Goal: Task Accomplishment & Management: Manage account settings

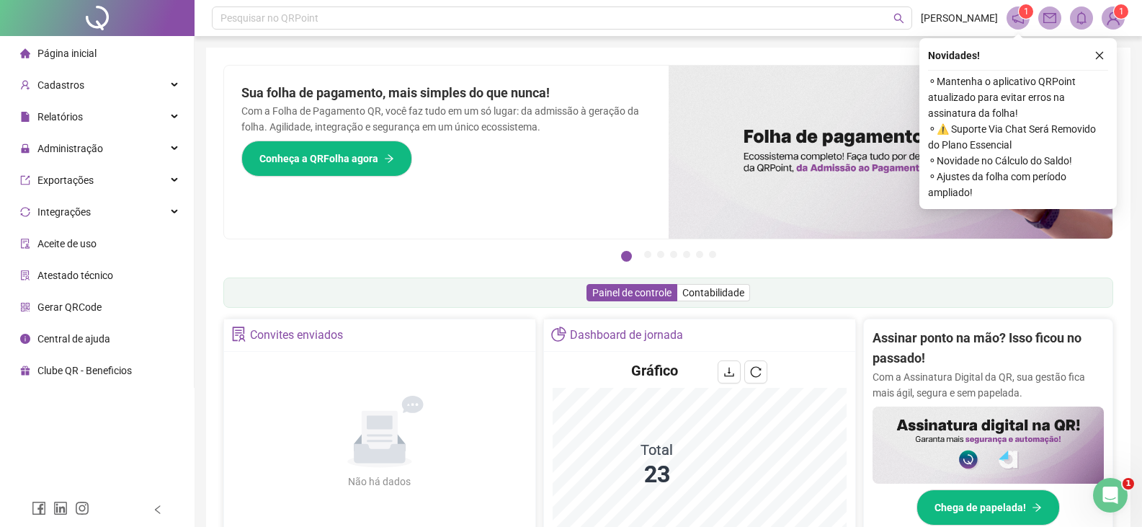
click at [1100, 57] on icon "close" at bounding box center [1099, 55] width 10 height 10
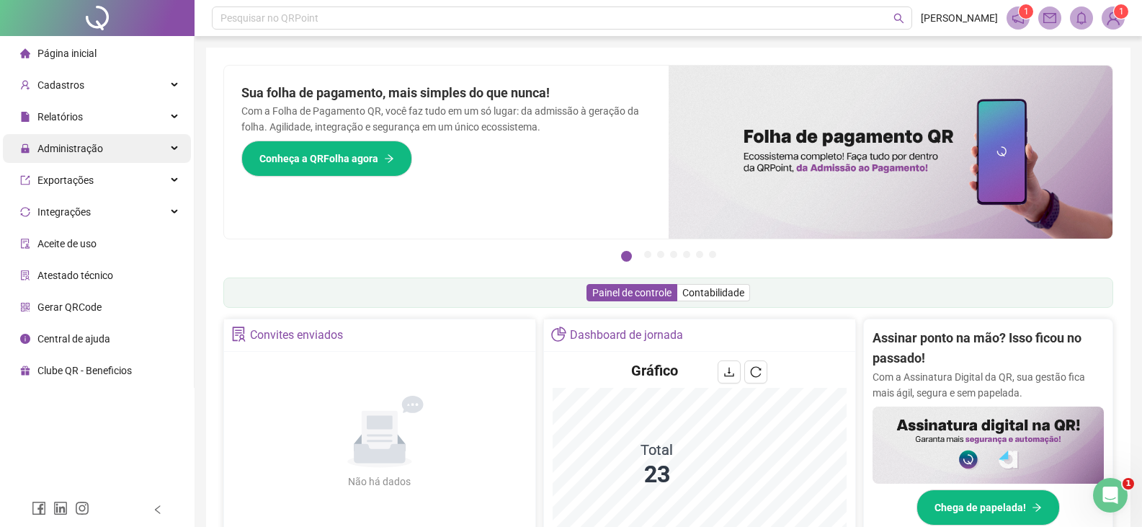
click at [69, 148] on span "Administração" at bounding box center [70, 149] width 66 height 12
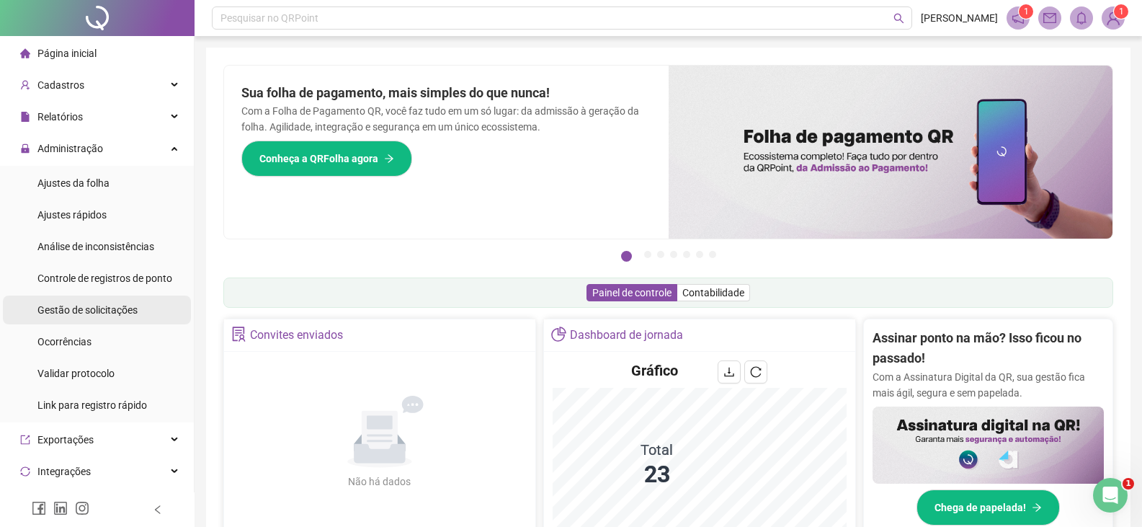
click at [95, 310] on span "Gestão de solicitações" at bounding box center [87, 310] width 100 height 12
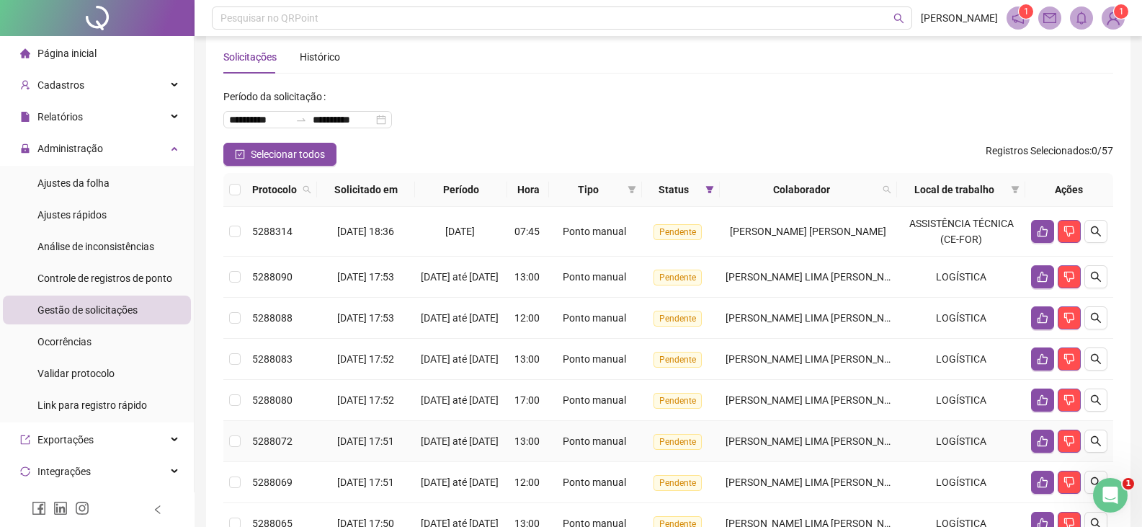
scroll to position [97, 0]
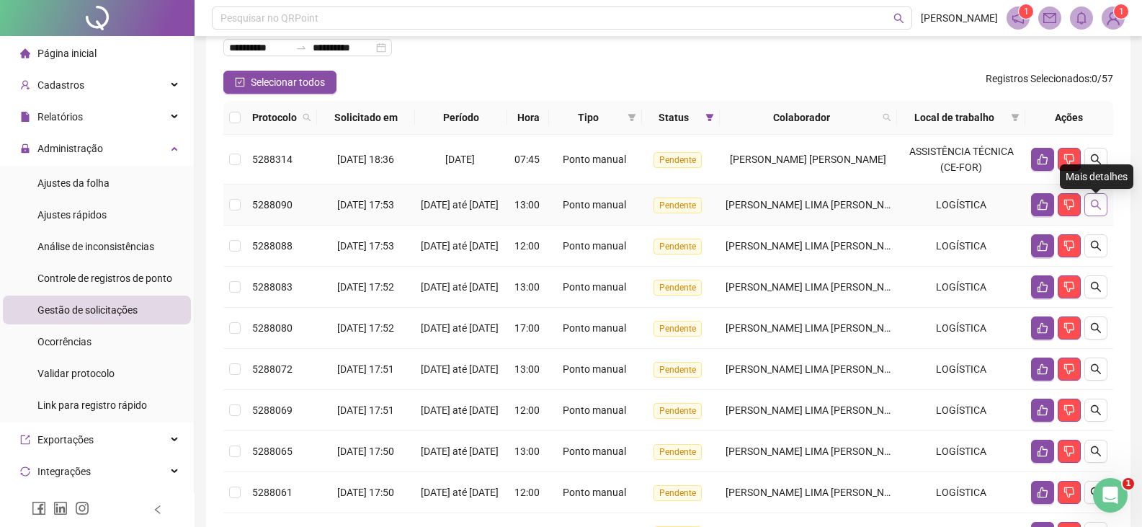
click at [1093, 209] on icon "search" at bounding box center [1096, 205] width 12 height 12
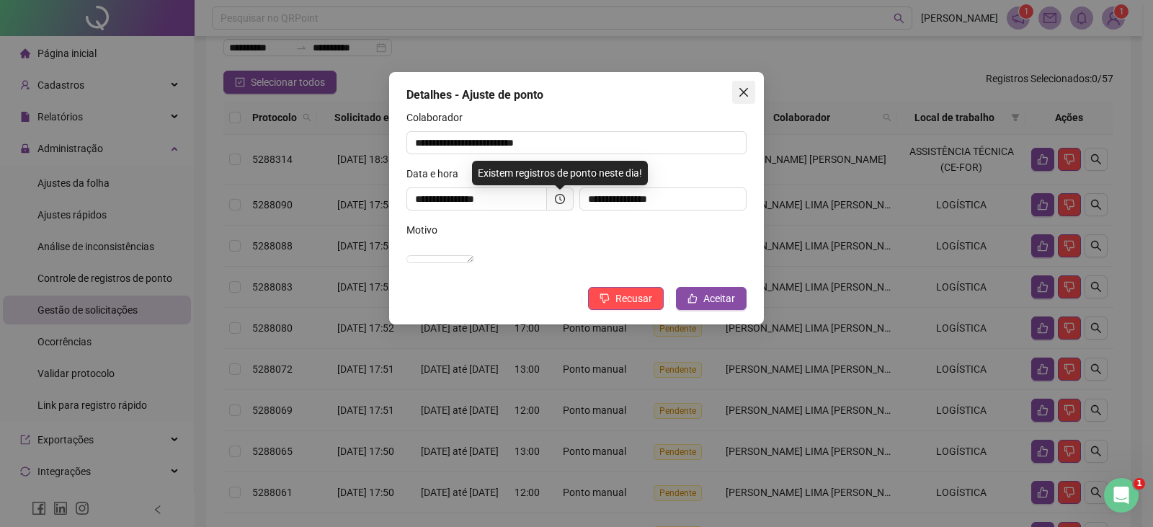
click at [747, 93] on icon "close" at bounding box center [744, 92] width 12 height 12
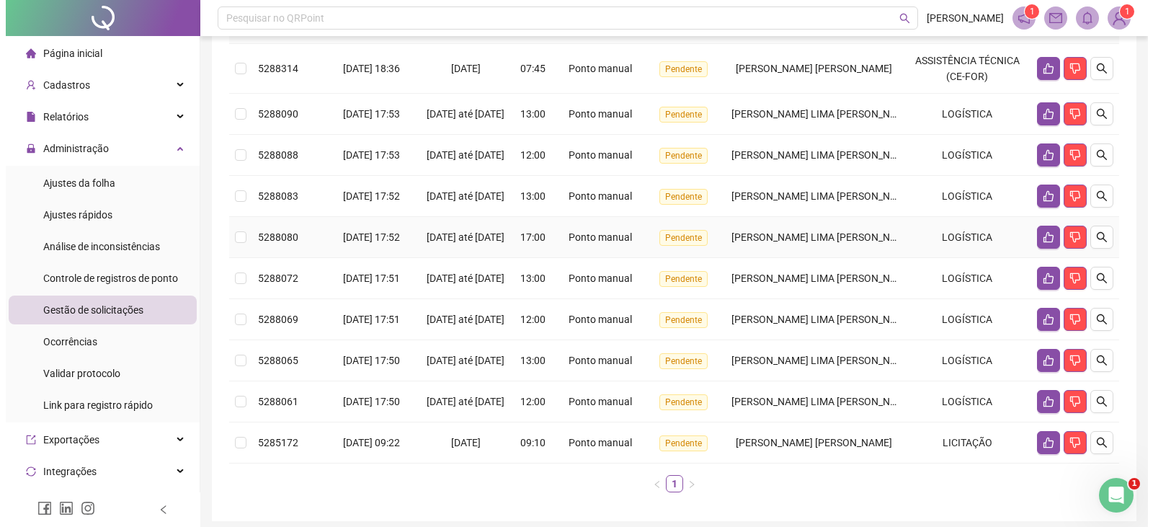
scroll to position [313, 0]
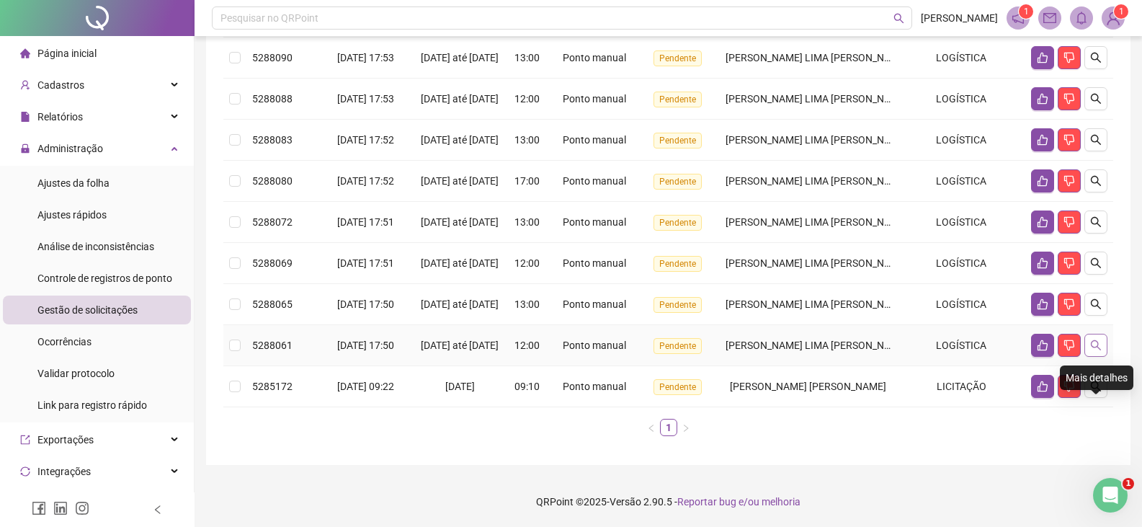
click at [1090, 341] on icon "search" at bounding box center [1096, 345] width 12 height 12
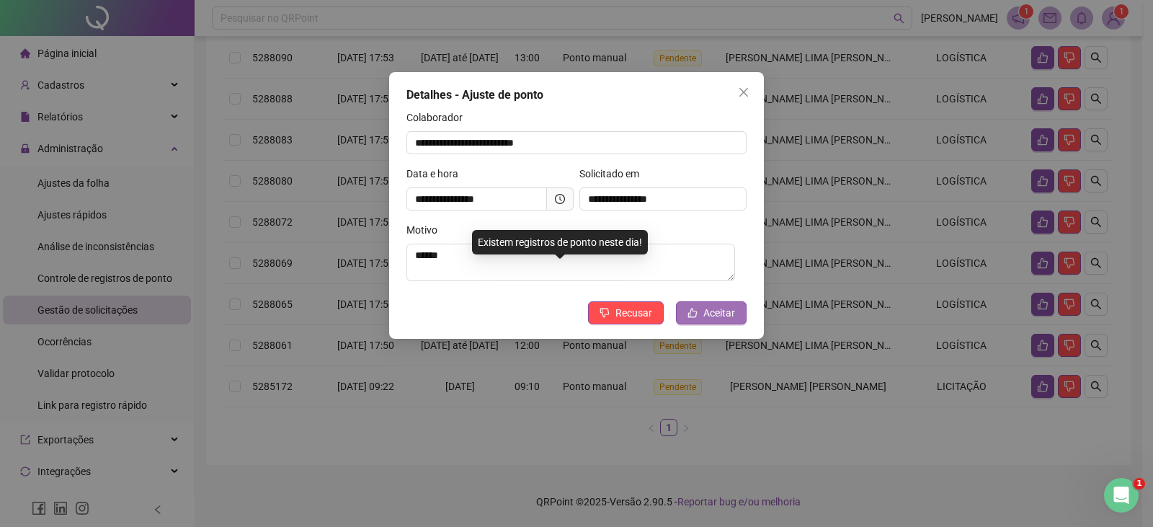
click at [738, 311] on button "Aceitar" at bounding box center [711, 312] width 71 height 23
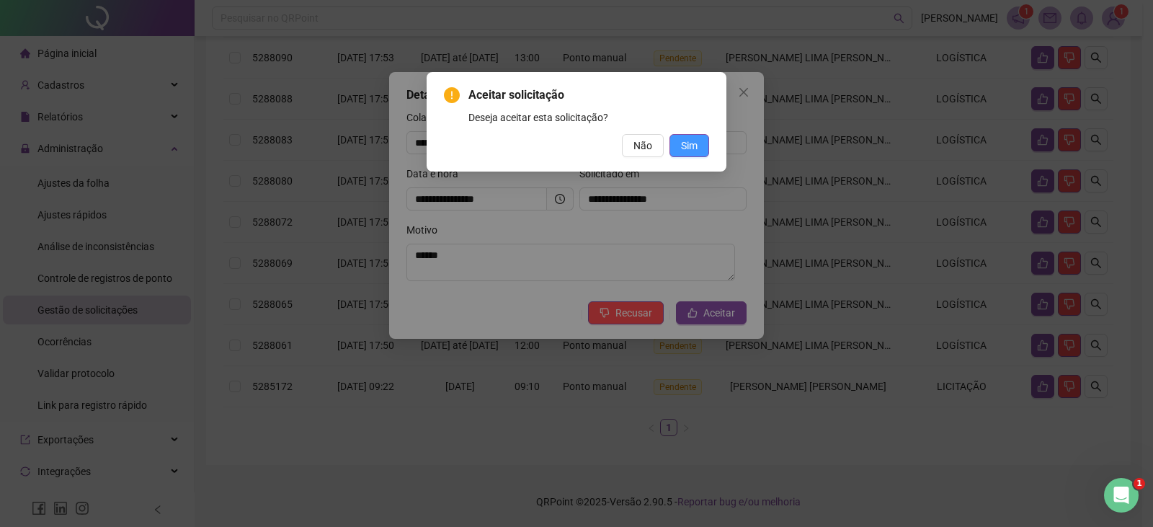
click at [687, 146] on span "Sim" at bounding box center [689, 146] width 17 height 16
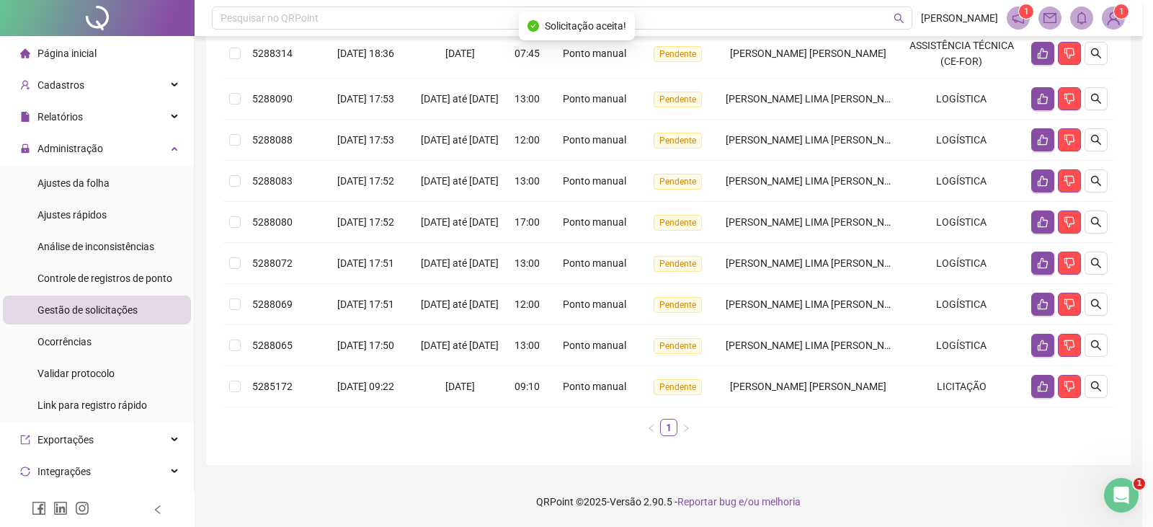
scroll to position [263, 0]
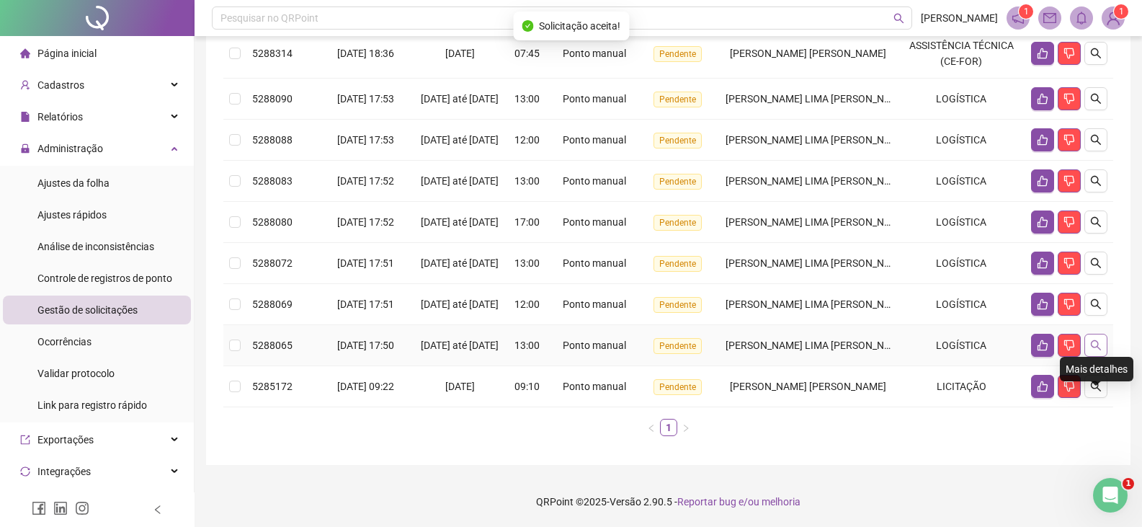
click at [1100, 345] on icon "search" at bounding box center [1096, 345] width 10 height 10
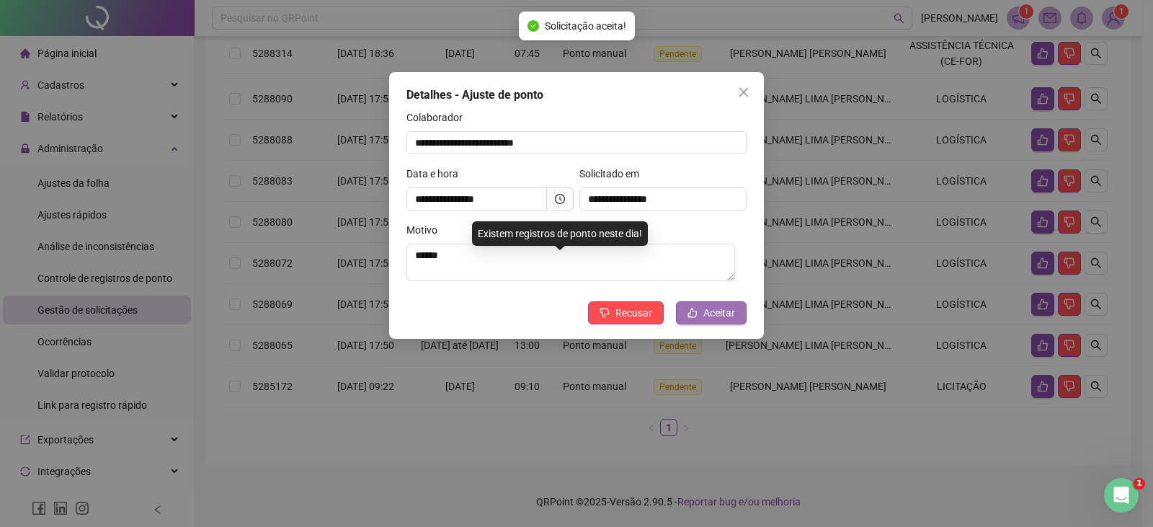
click at [735, 316] on button "Aceitar" at bounding box center [711, 312] width 71 height 23
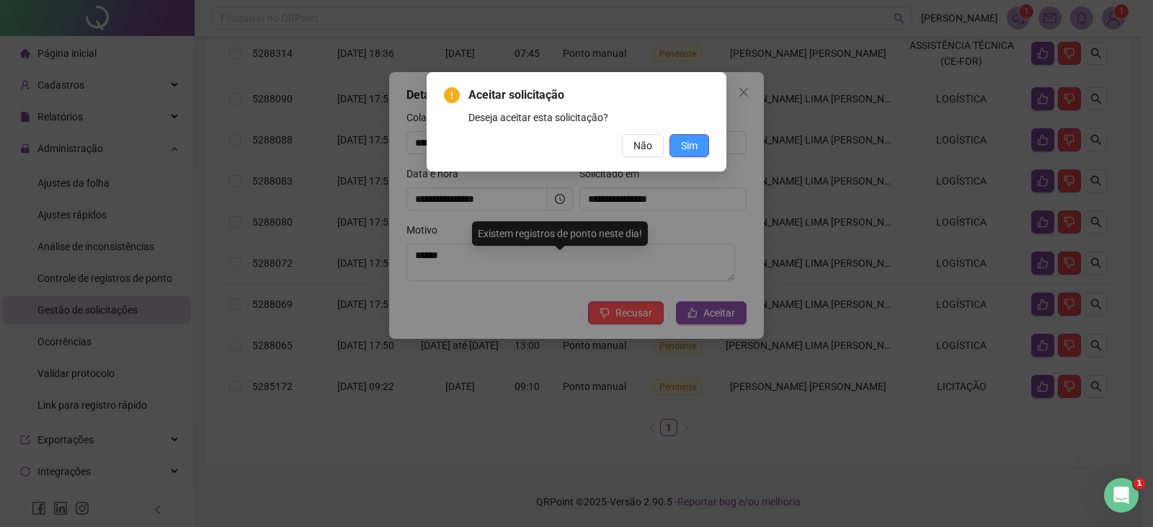
click at [692, 146] on span "Sim" at bounding box center [689, 146] width 17 height 16
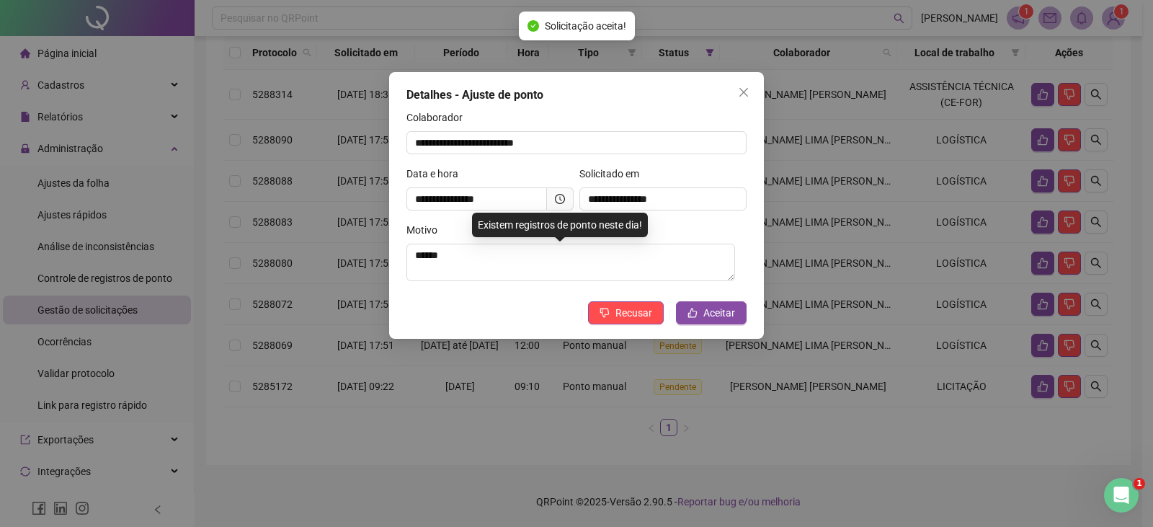
scroll to position [213, 0]
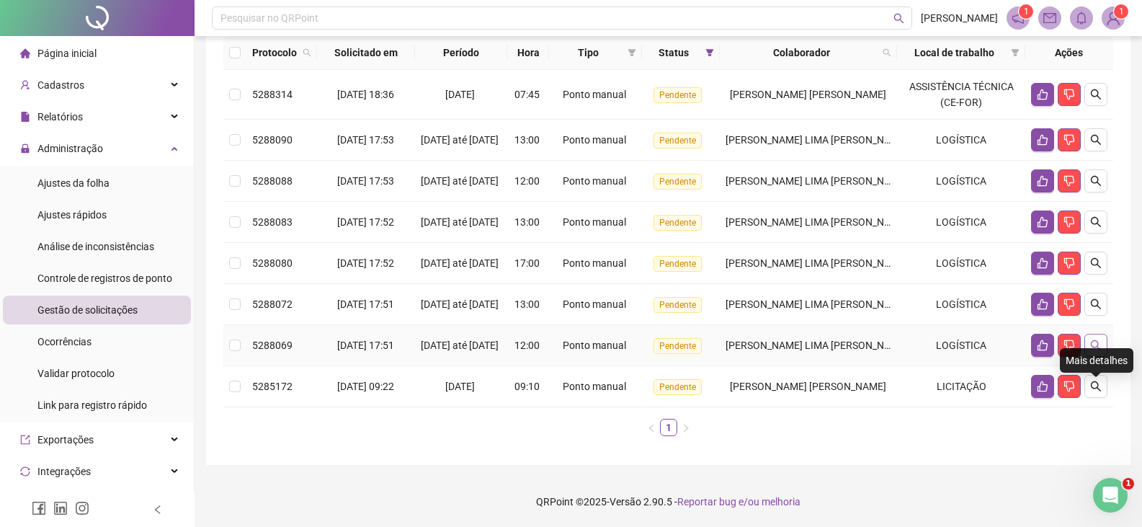
click at [1097, 340] on icon "search" at bounding box center [1096, 345] width 10 height 10
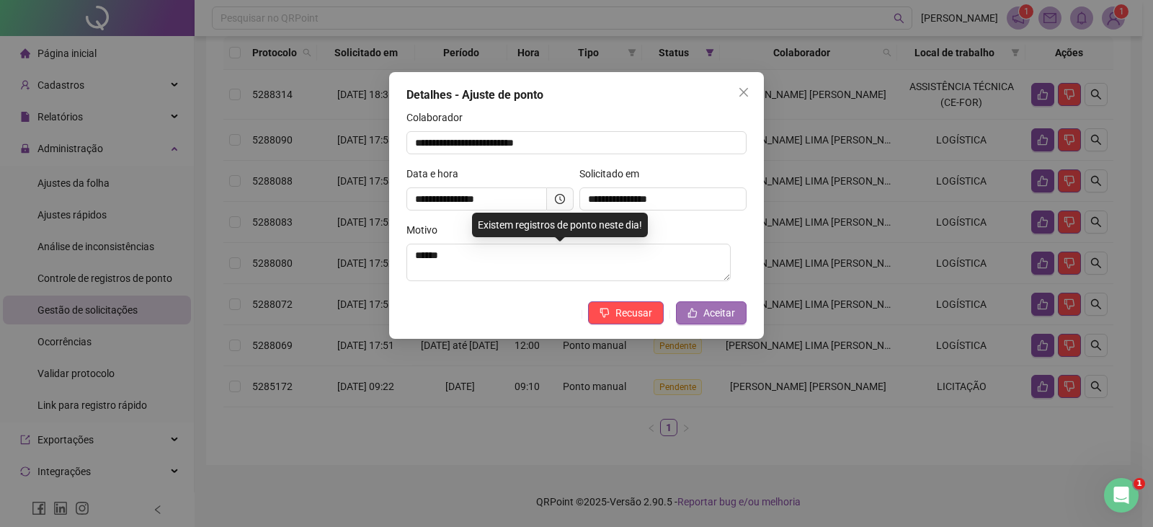
click at [715, 314] on span "Aceitar" at bounding box center [719, 313] width 32 height 16
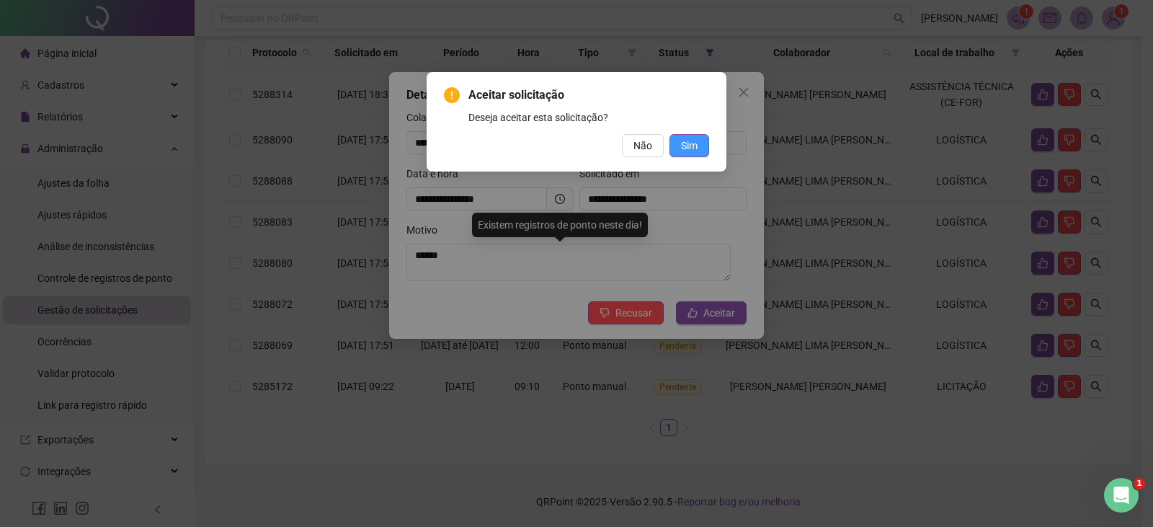
click at [694, 145] on span "Sim" at bounding box center [689, 146] width 17 height 16
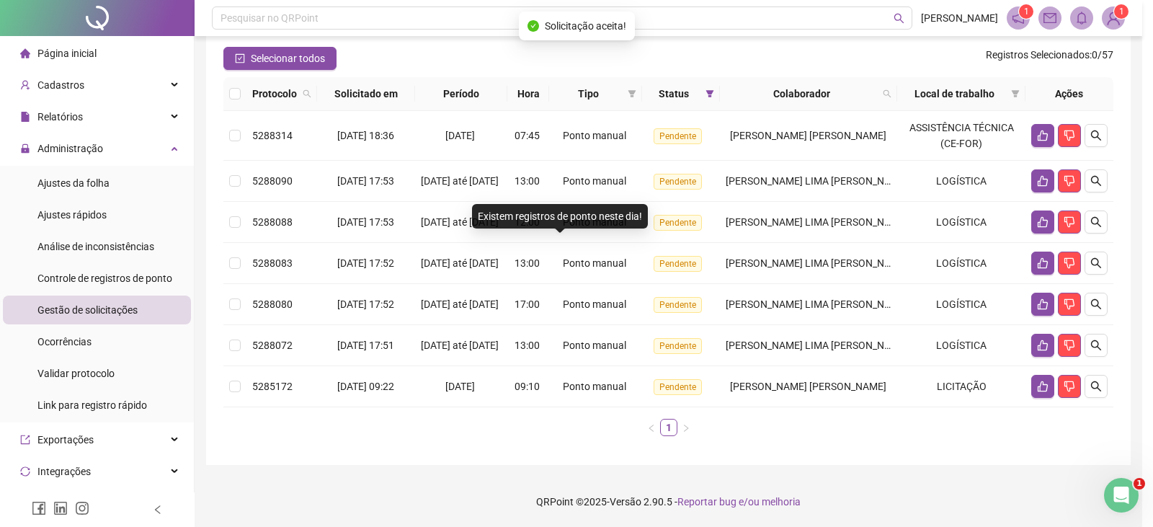
scroll to position [164, 0]
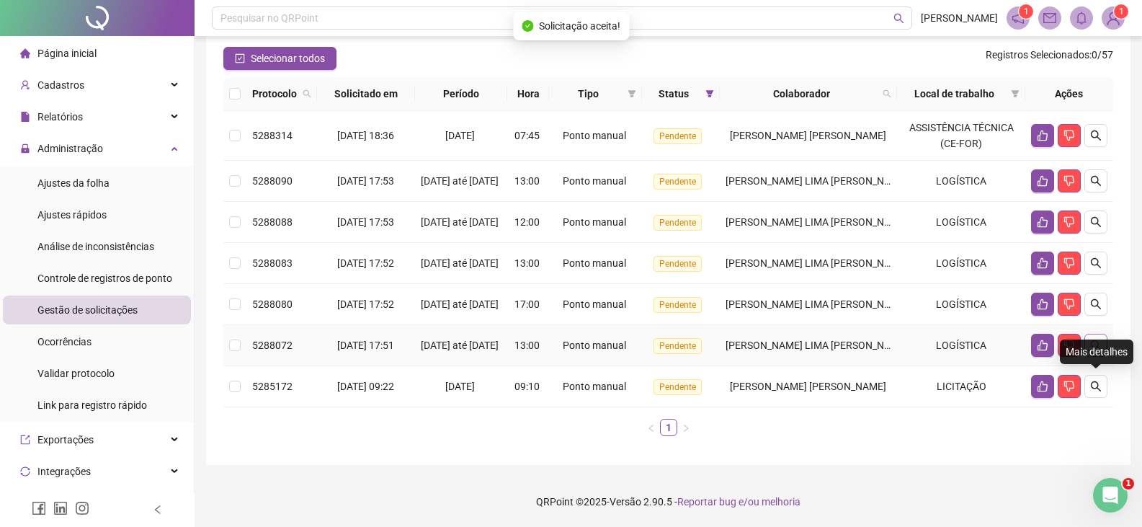
click at [1098, 343] on icon "search" at bounding box center [1096, 345] width 12 height 12
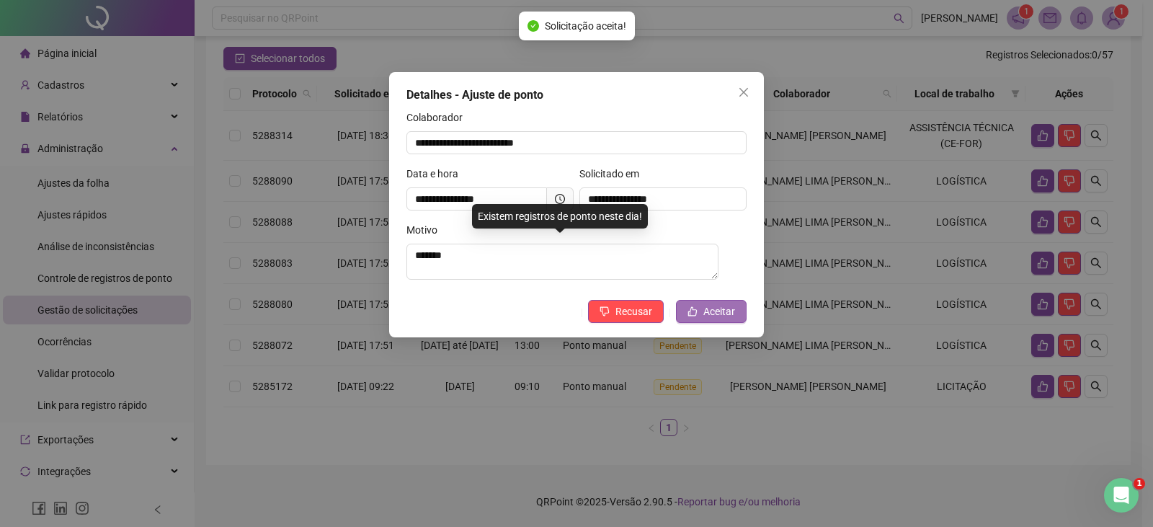
click at [728, 313] on span "Aceitar" at bounding box center [719, 311] width 32 height 16
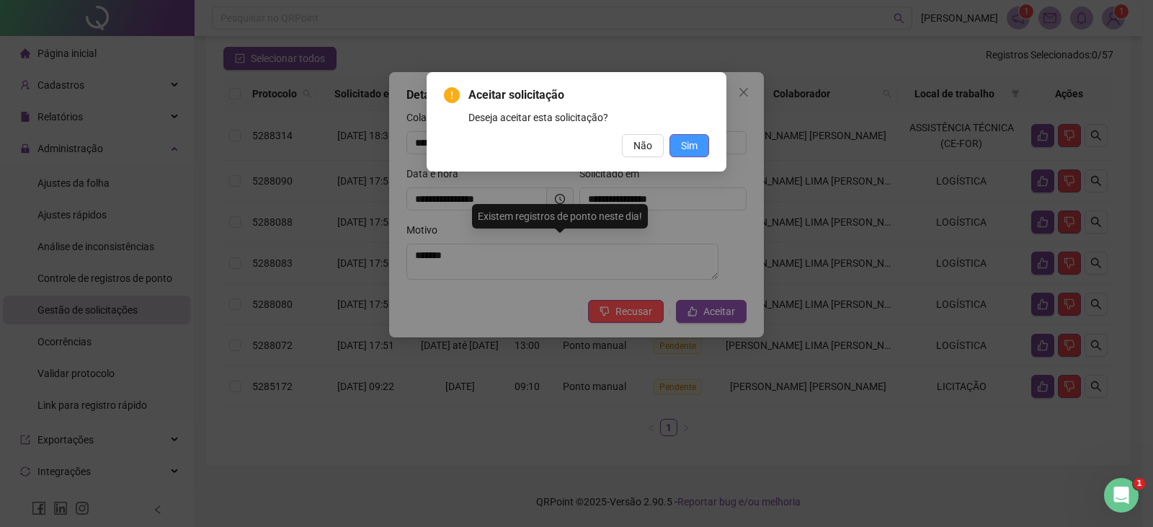
click at [684, 139] on span "Sim" at bounding box center [689, 146] width 17 height 16
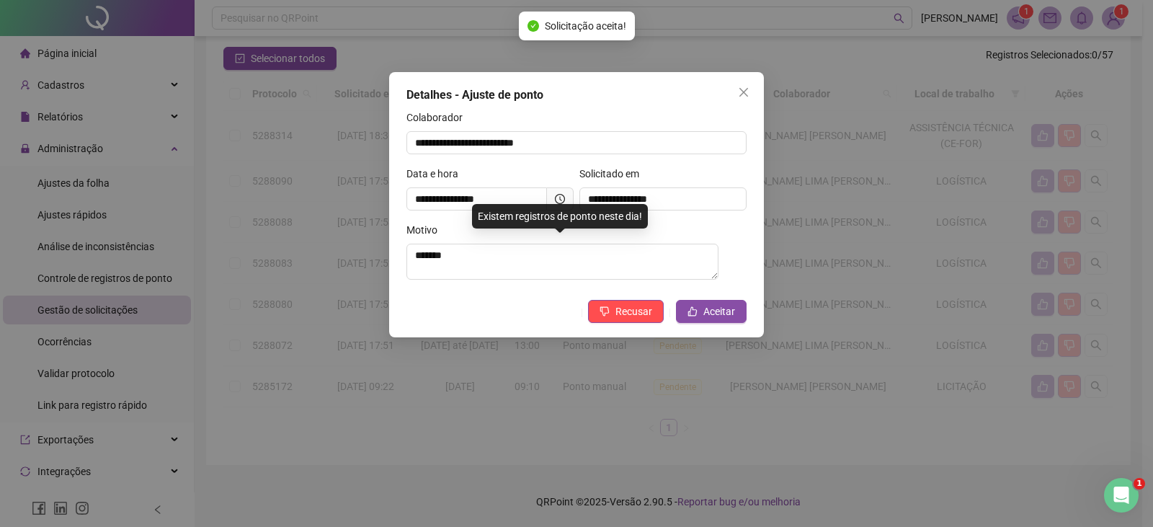
scroll to position [114, 0]
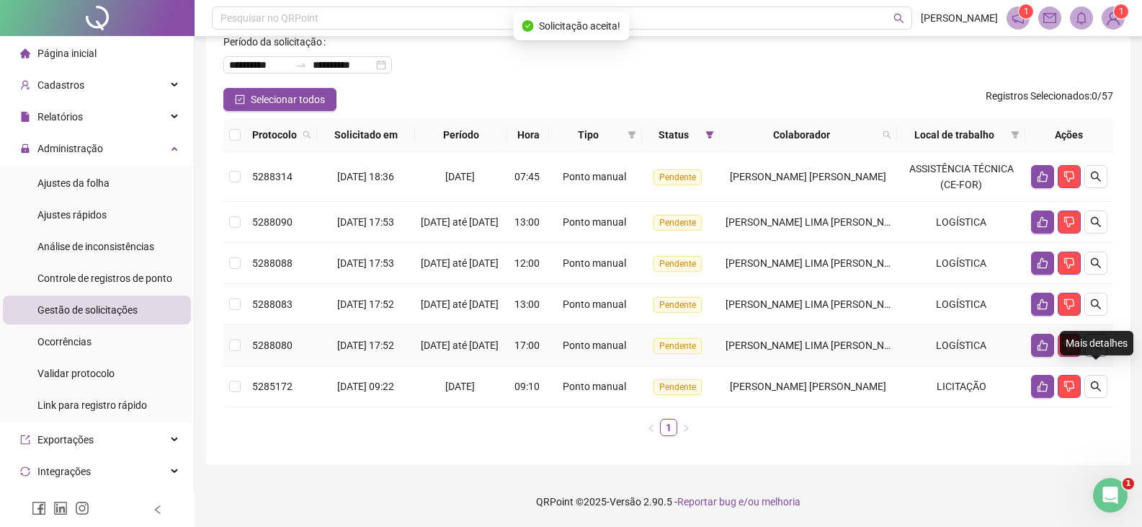
click at [1103, 339] on button "button" at bounding box center [1095, 345] width 23 height 23
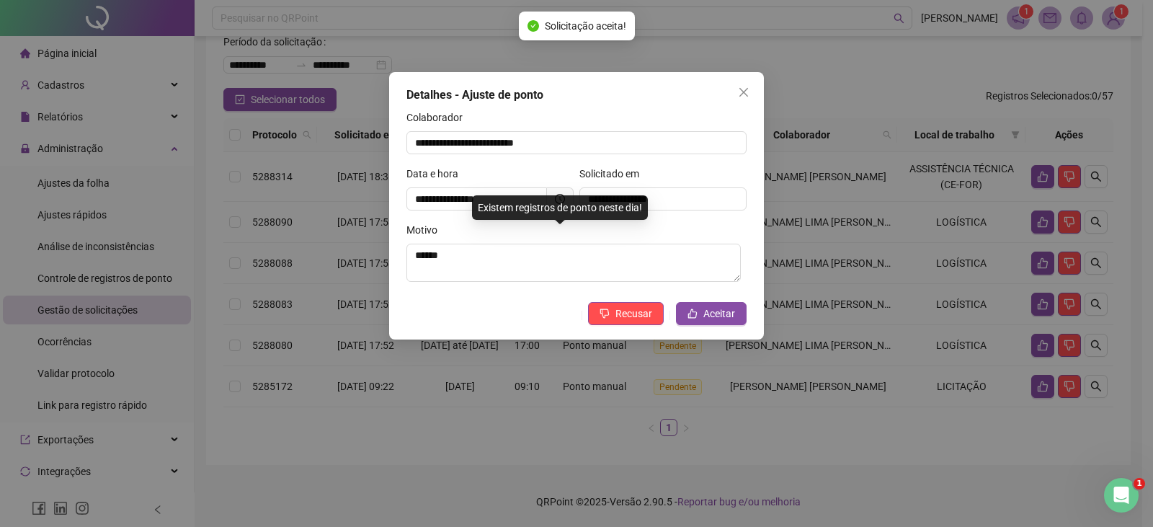
click at [702, 331] on div "**********" at bounding box center [576, 205] width 375 height 267
drag, startPoint x: 722, startPoint y: 301, endPoint x: 722, endPoint y: 313, distance: 12.2
click at [722, 300] on div "**********" at bounding box center [576, 205] width 375 height 267
click at [722, 314] on span "Aceitar" at bounding box center [719, 313] width 32 height 16
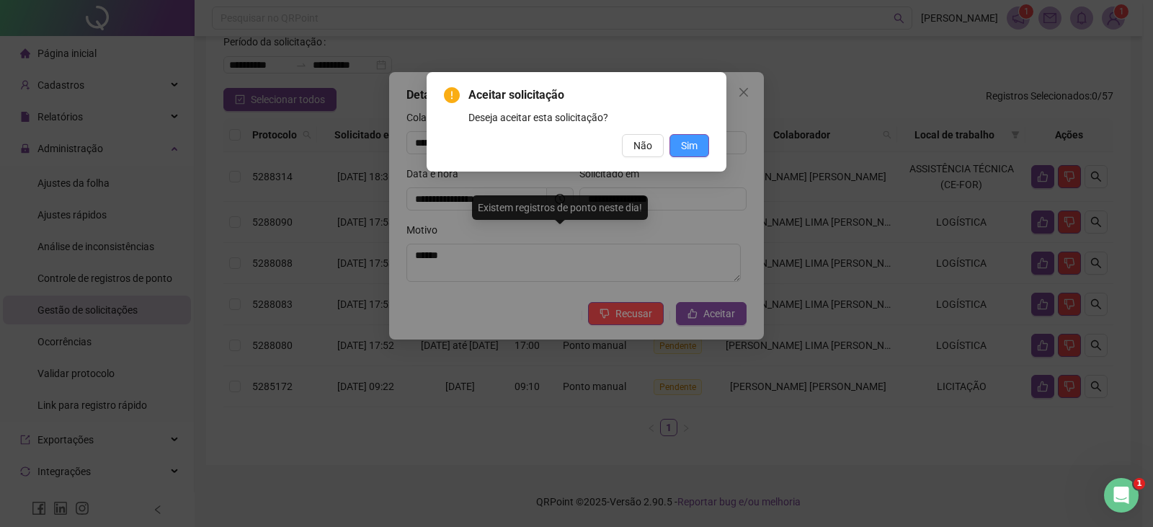
click at [689, 147] on span "Sim" at bounding box center [689, 146] width 17 height 16
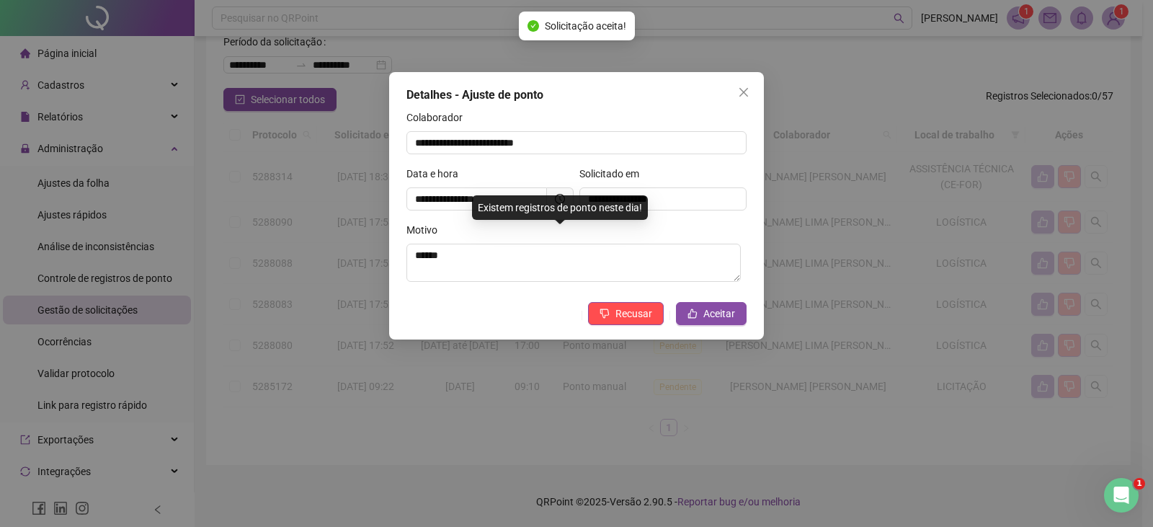
scroll to position [64, 0]
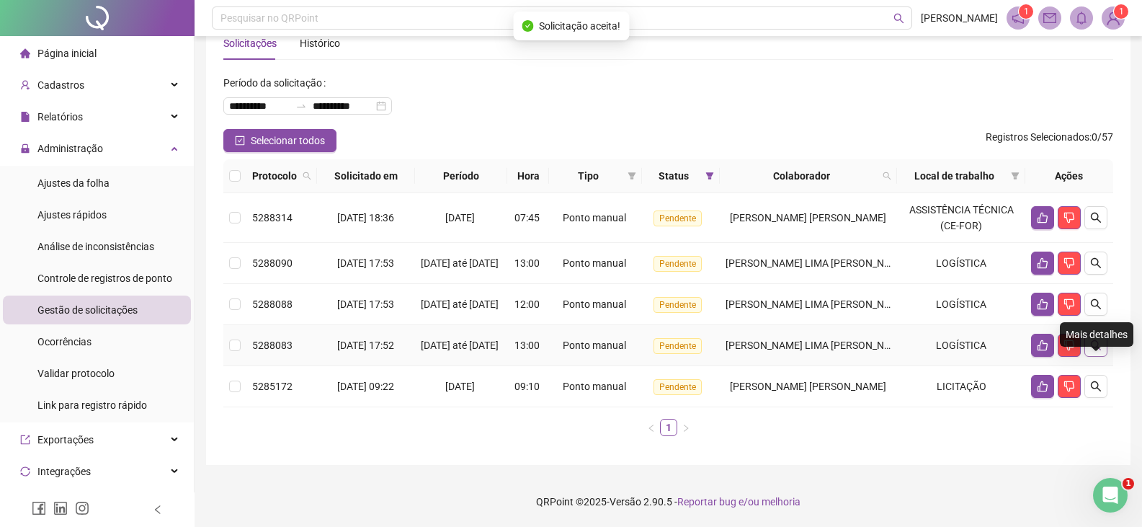
click at [1093, 344] on icon "search" at bounding box center [1096, 345] width 12 height 12
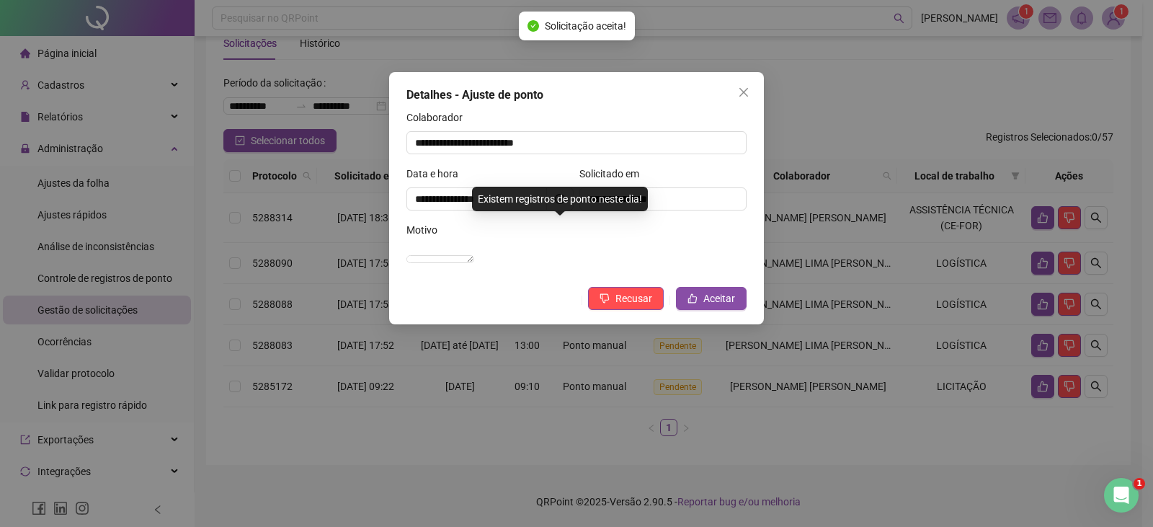
click at [694, 324] on div "**********" at bounding box center [576, 198] width 375 height 252
click at [703, 310] on button "Aceitar" at bounding box center [711, 298] width 71 height 23
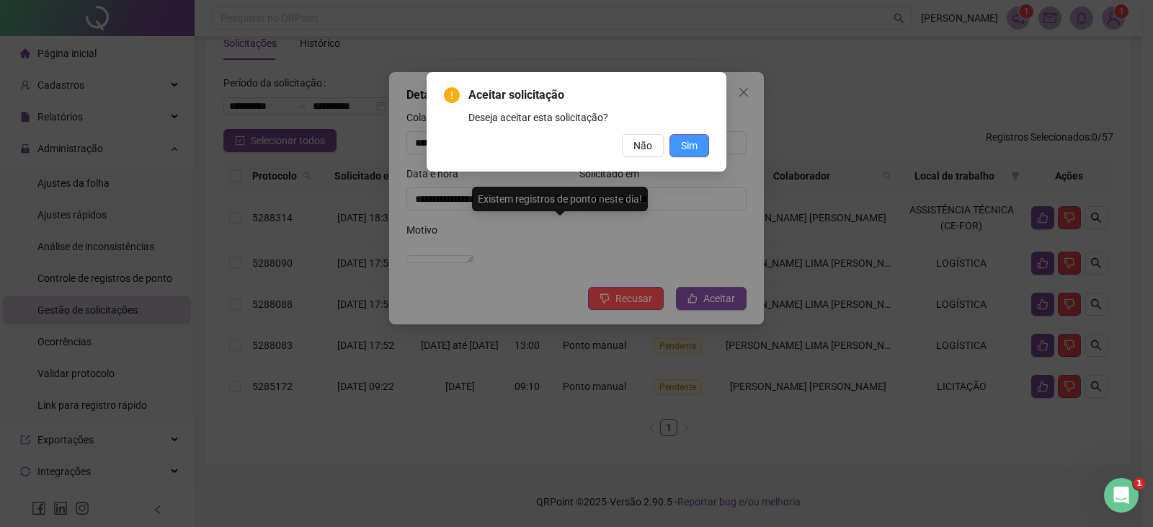
click at [688, 144] on span "Sim" at bounding box center [689, 146] width 17 height 16
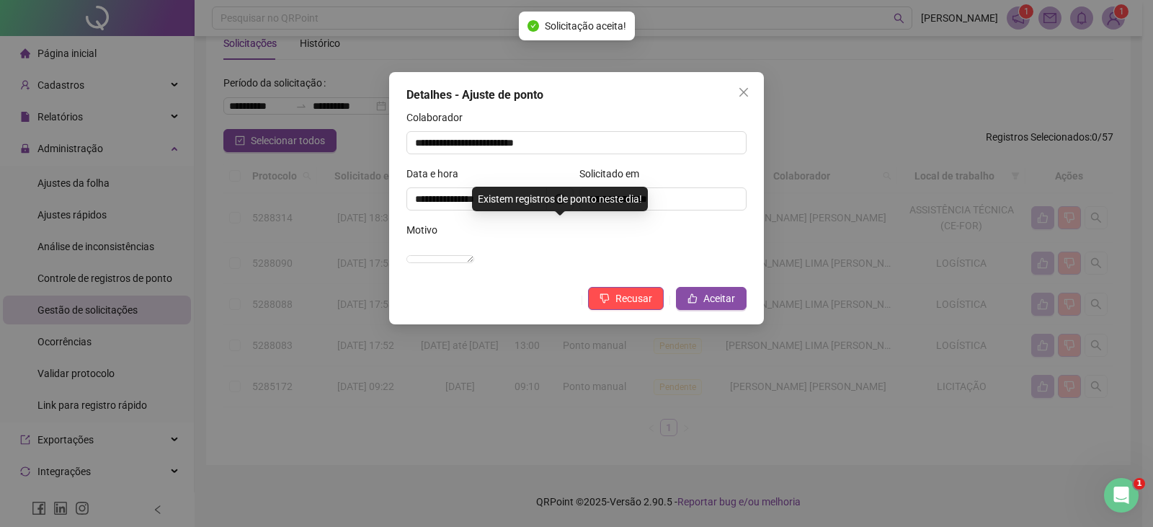
scroll to position [14, 0]
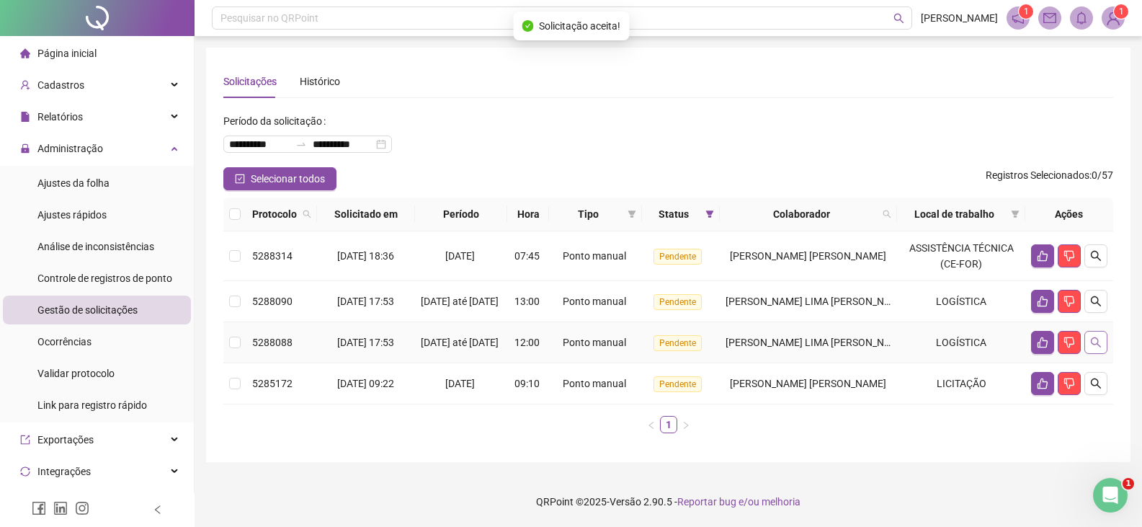
click at [1092, 338] on icon "search" at bounding box center [1096, 342] width 12 height 12
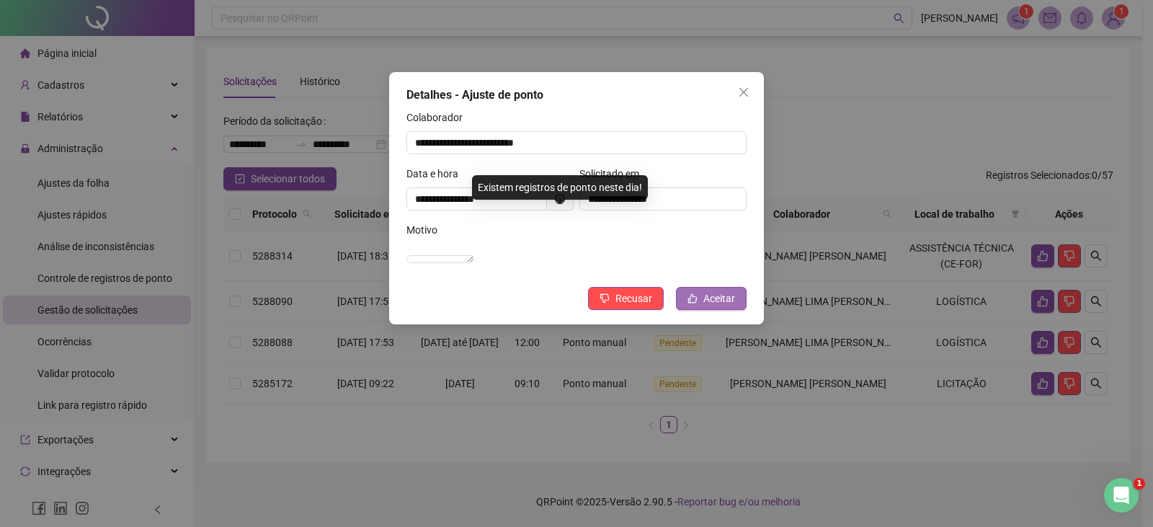
click at [712, 306] on span "Aceitar" at bounding box center [719, 298] width 32 height 16
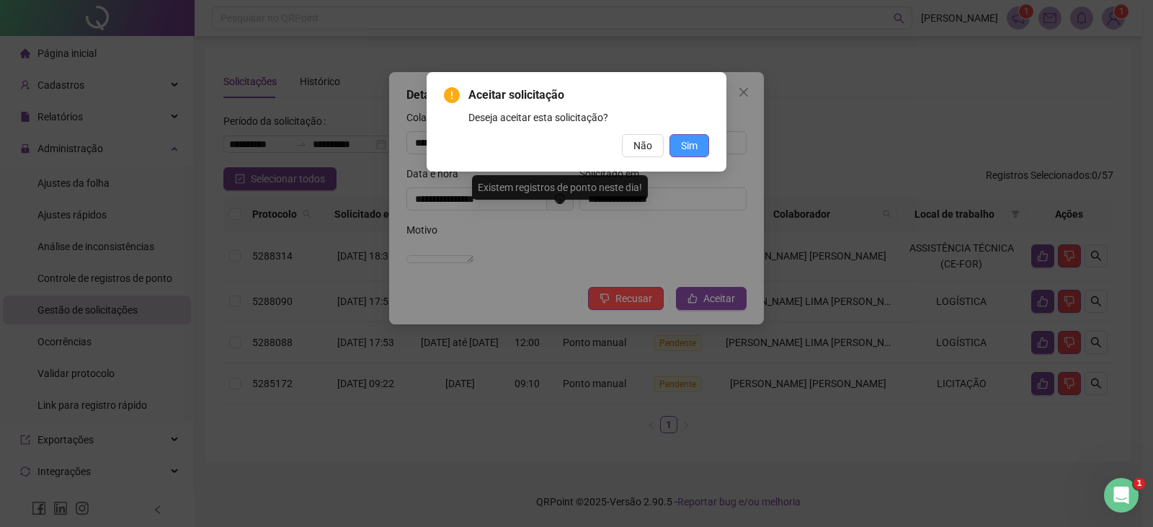
click at [688, 137] on button "Sim" at bounding box center [689, 145] width 40 height 23
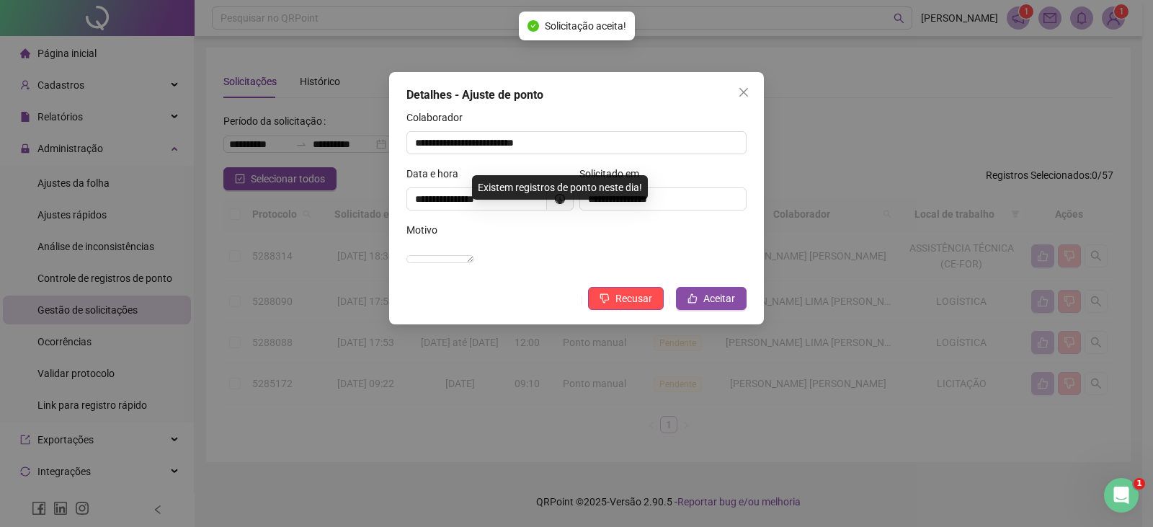
scroll to position [0, 0]
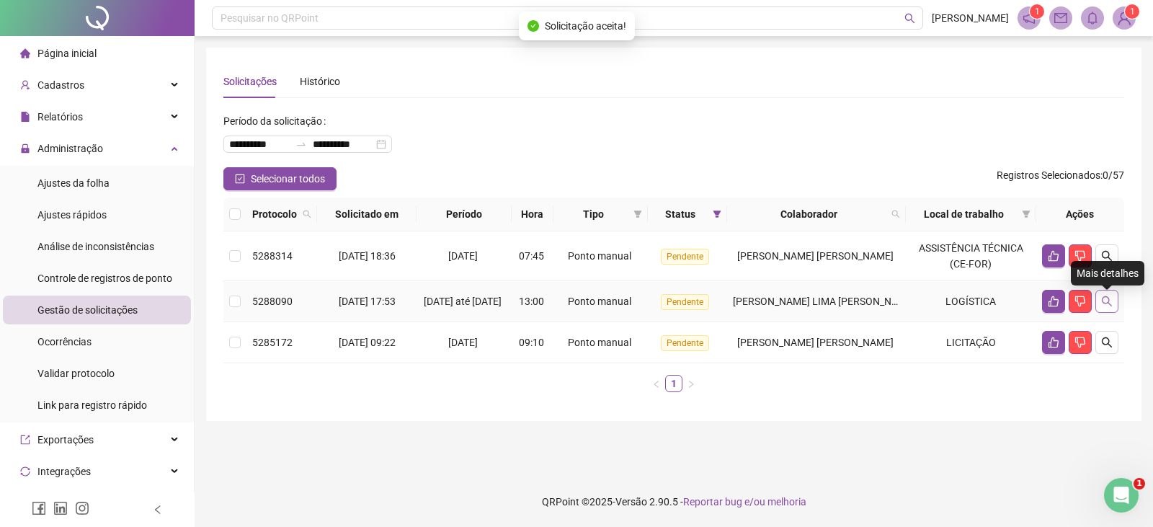
click at [1106, 304] on icon "search" at bounding box center [1107, 301] width 12 height 12
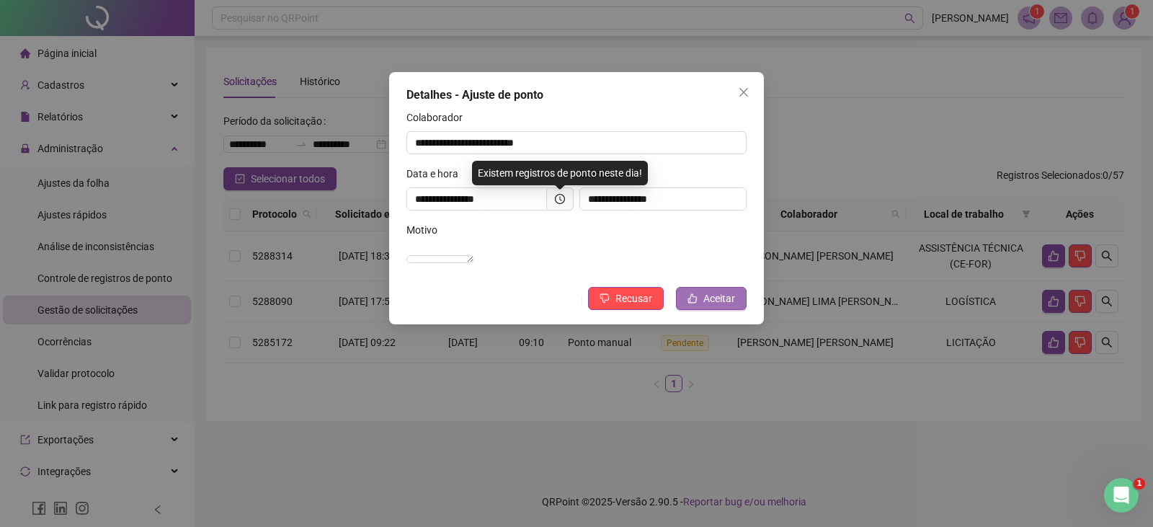
click at [734, 306] on span "Aceitar" at bounding box center [719, 298] width 32 height 16
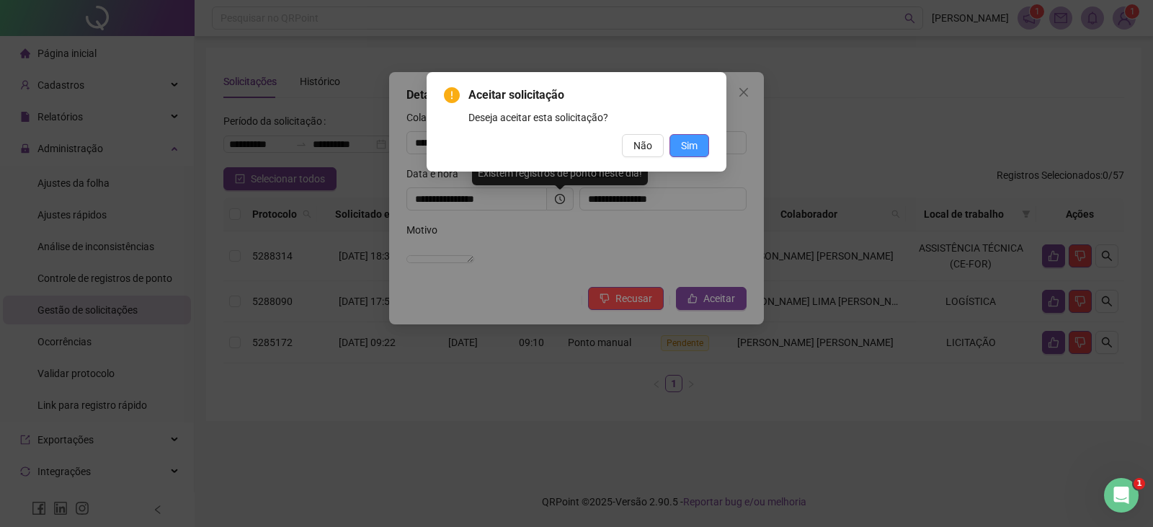
click at [687, 141] on span "Sim" at bounding box center [689, 146] width 17 height 16
